Goal: Task Accomplishment & Management: Manage account settings

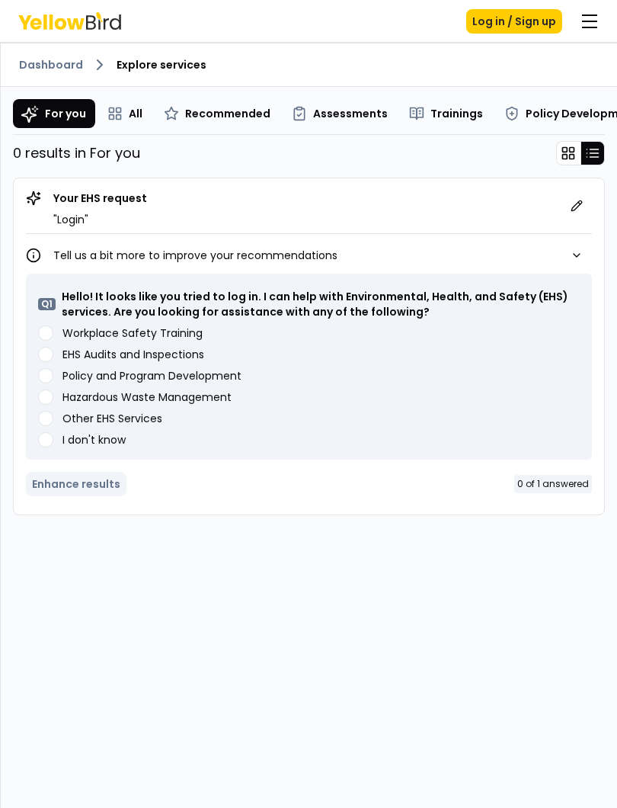
click at [492, 18] on button "Log in / Sign up" at bounding box center [514, 21] width 96 height 24
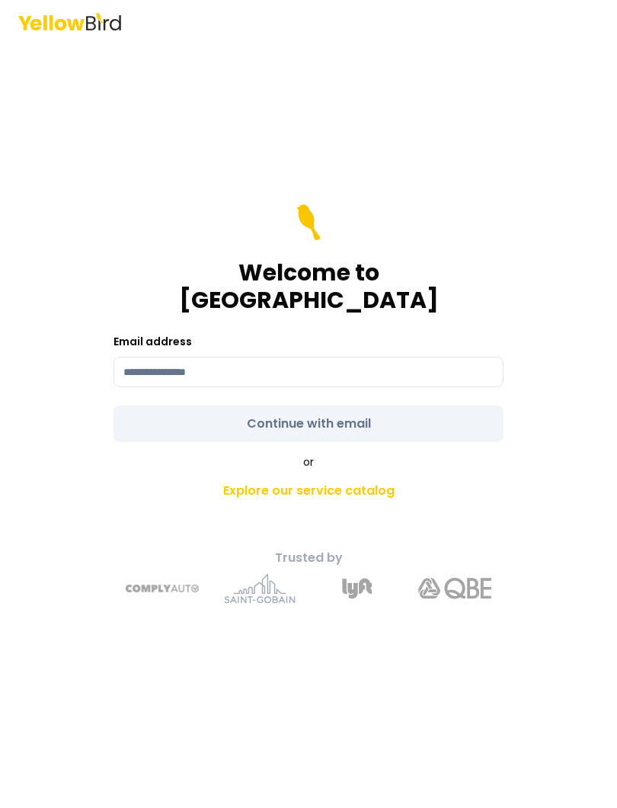
click at [353, 364] on input at bounding box center [309, 372] width 390 height 30
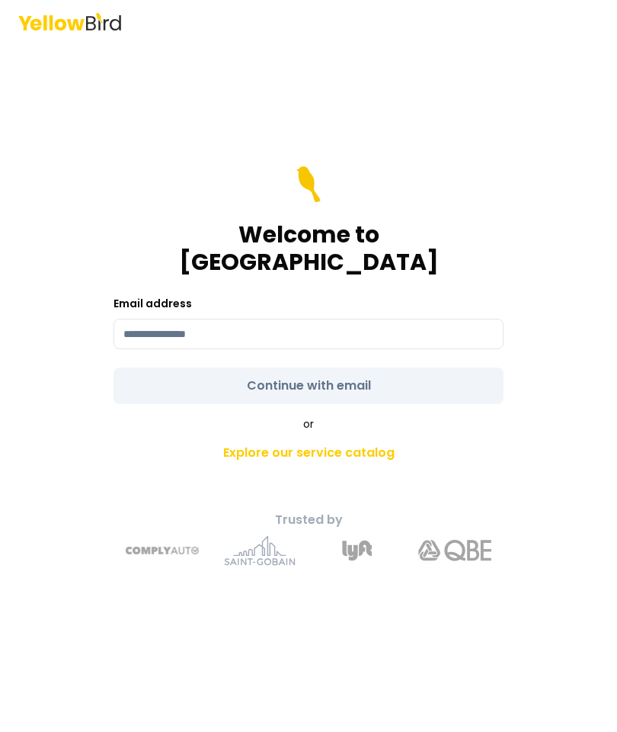
type input "**********"
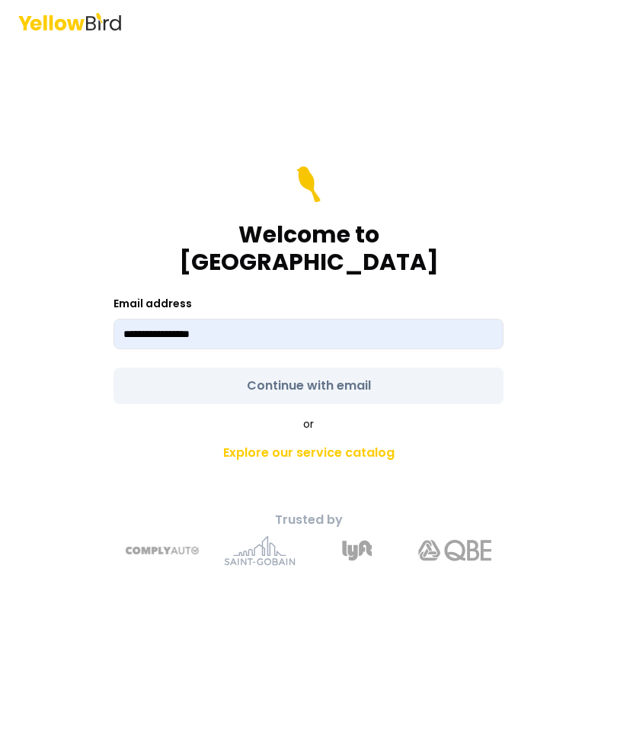
click at [361, 402] on form "**********" at bounding box center [309, 285] width 390 height 238
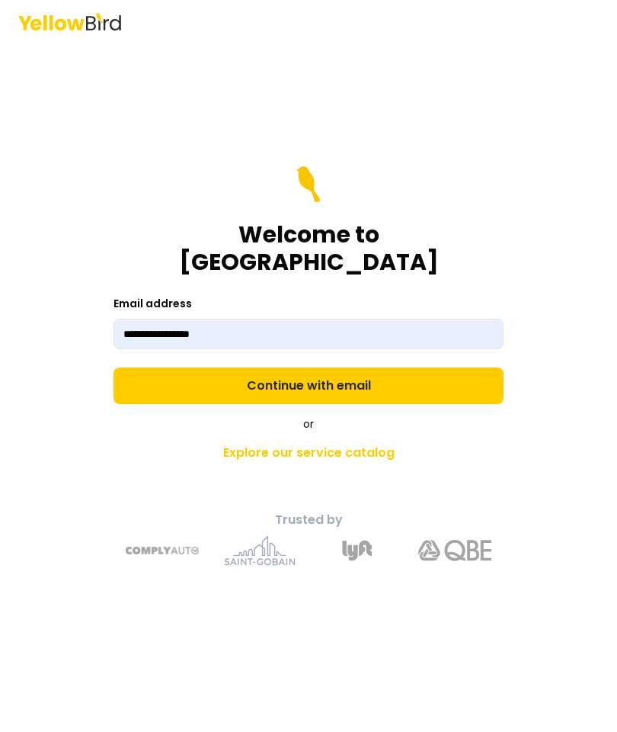
click at [361, 402] on button "Continue with email" at bounding box center [309, 385] width 390 height 37
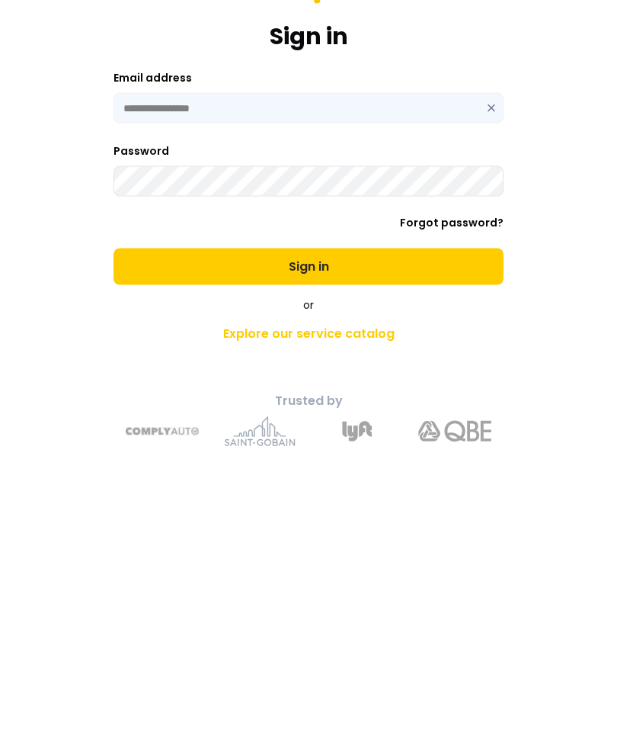
click at [354, 407] on button "Sign in" at bounding box center [309, 425] width 390 height 37
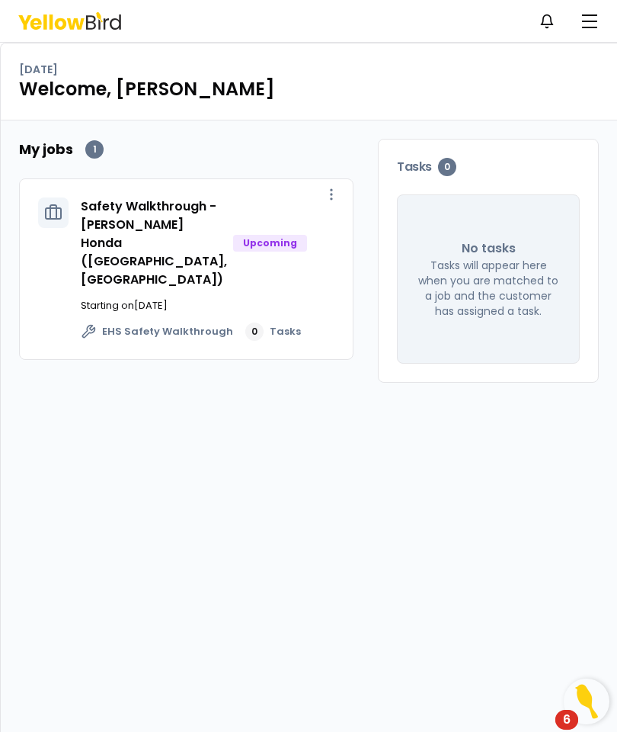
click at [239, 235] on div "Upcoming" at bounding box center [270, 243] width 74 height 17
click at [114, 197] on link "Safety Walkthrough - [PERSON_NAME] Honda ([GEOGRAPHIC_DATA], [GEOGRAPHIC_DATA])" at bounding box center [154, 242] width 146 height 91
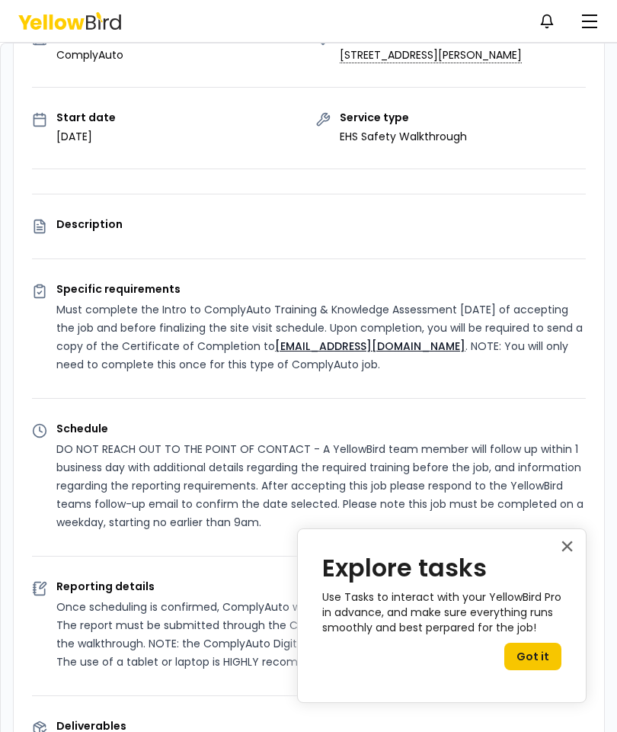
scroll to position [198, 0]
click at [565, 553] on button "×" at bounding box center [567, 545] width 14 height 24
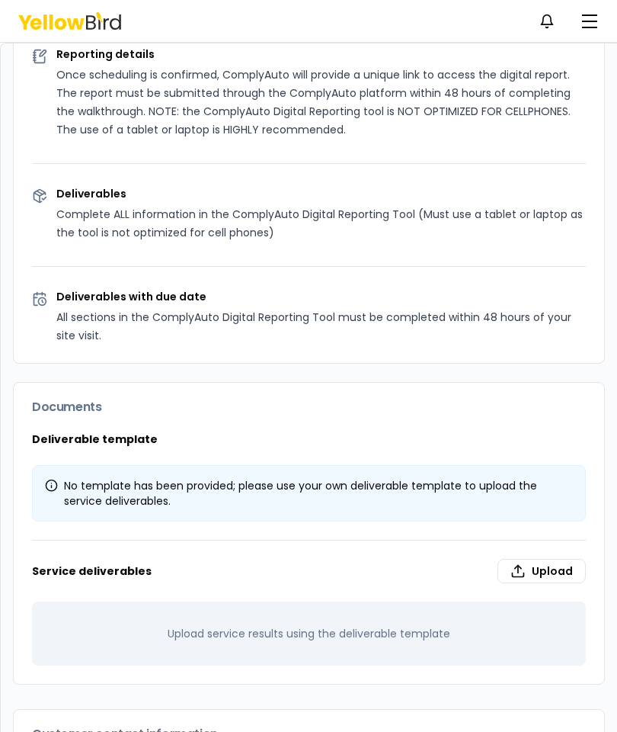
scroll to position [732, 0]
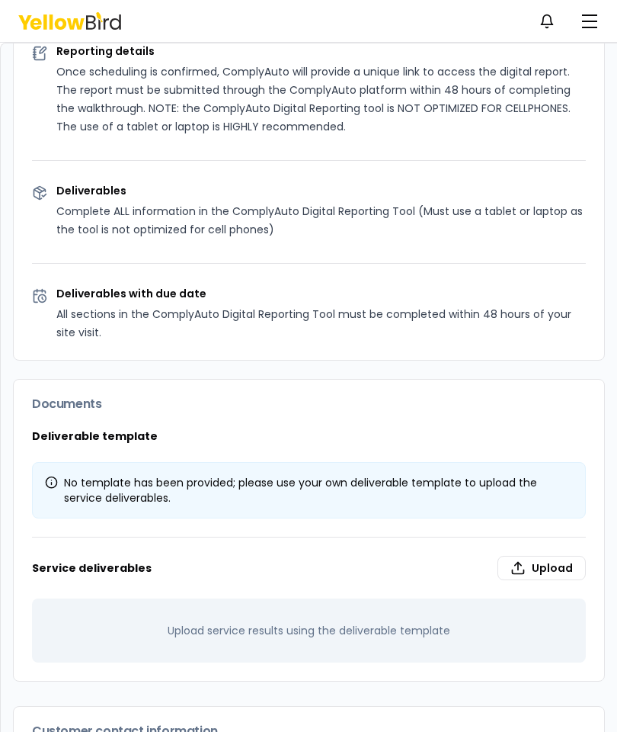
click at [550, 556] on label "Upload" at bounding box center [542, 568] width 88 height 24
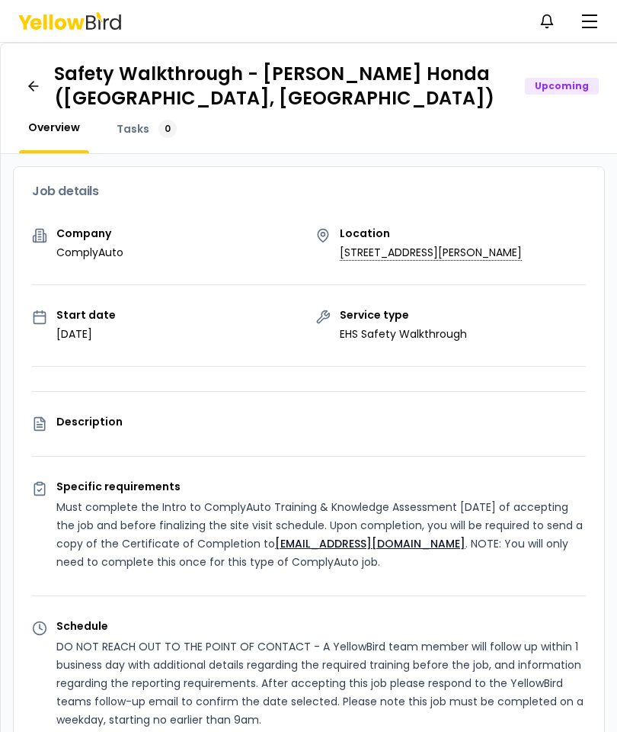
scroll to position [0, 0]
click at [588, 24] on button "button" at bounding box center [590, 21] width 30 height 30
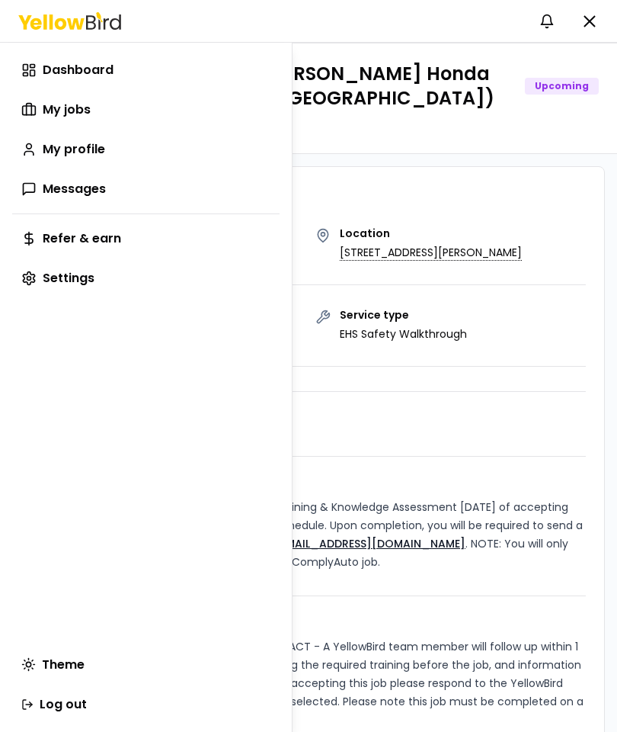
click at [66, 111] on span "My jobs" at bounding box center [67, 110] width 48 height 18
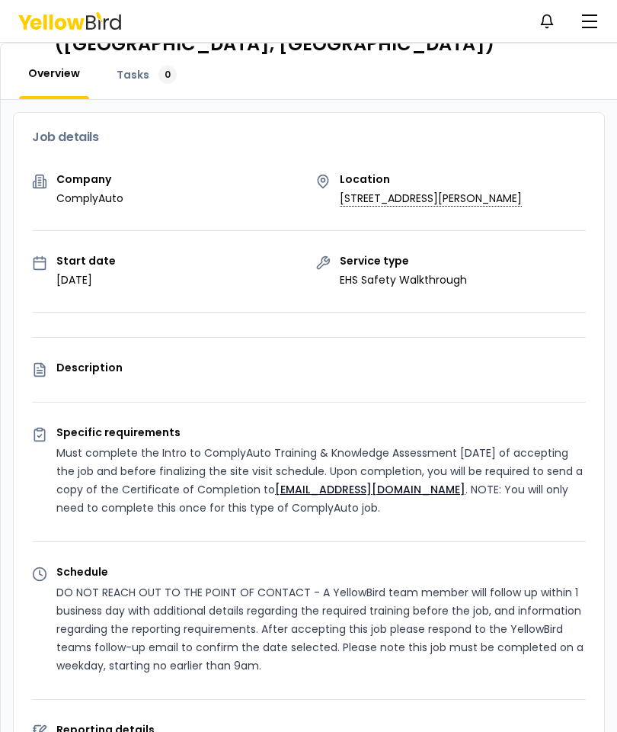
scroll to position [53, 0]
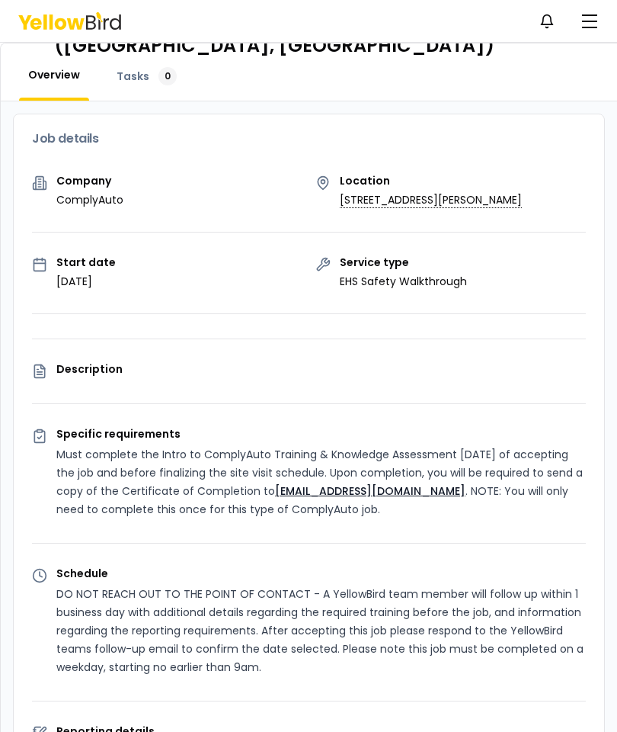
click at [433, 483] on link "[EMAIL_ADDRESS][DOMAIN_NAME]" at bounding box center [370, 490] width 191 height 15
